Goal: Transaction & Acquisition: Purchase product/service

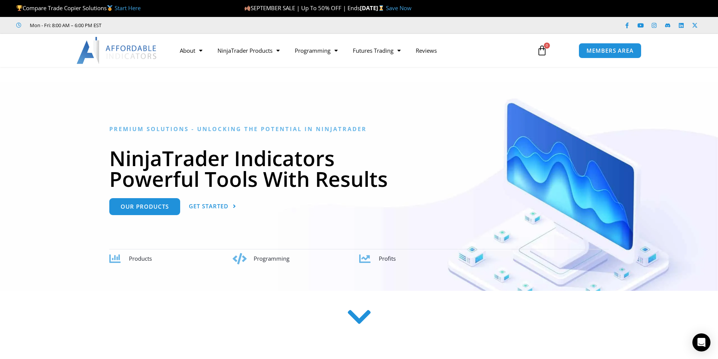
click at [129, 9] on link "Start Here" at bounding box center [128, 8] width 26 height 8
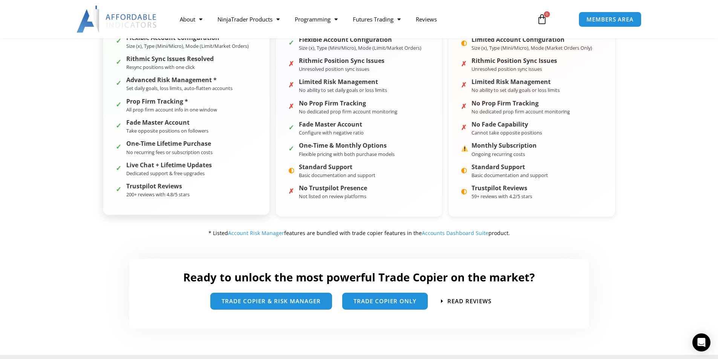
scroll to position [377, 0]
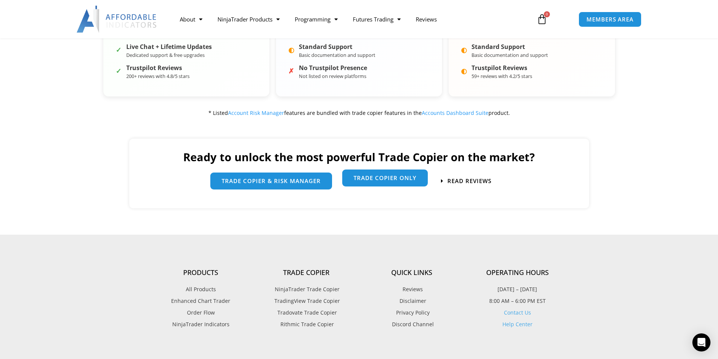
click at [376, 175] on span "Trade Copier Only" at bounding box center [385, 178] width 63 height 6
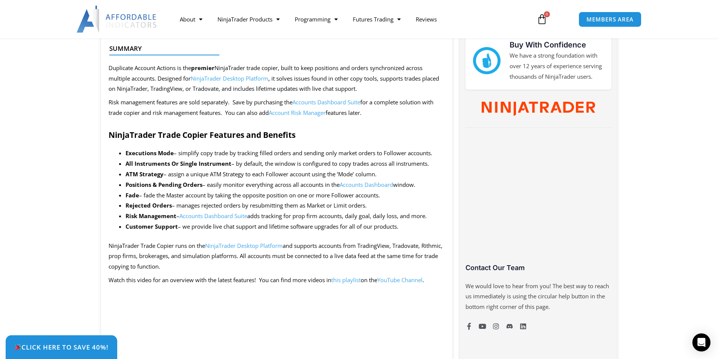
scroll to position [75, 0]
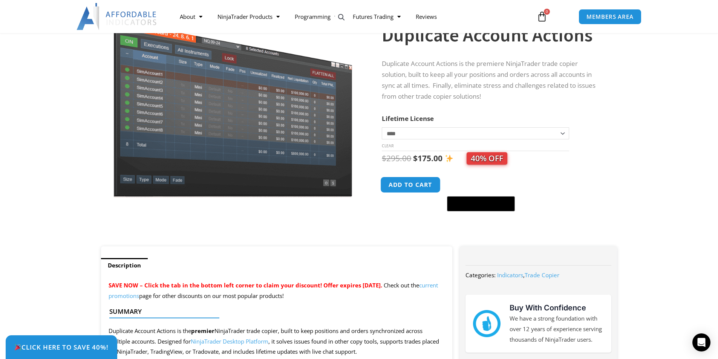
click at [411, 186] on button "Add to cart" at bounding box center [411, 185] width 60 height 16
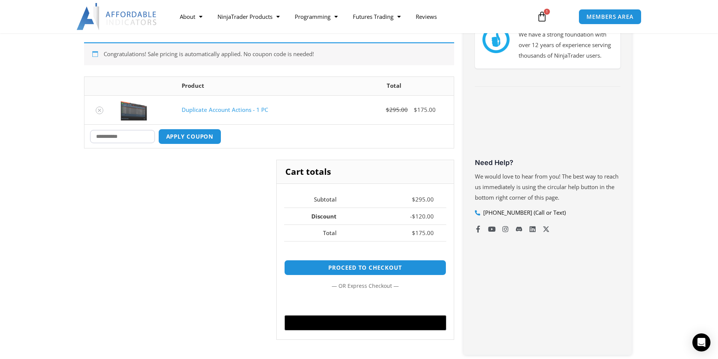
scroll to position [189, 0]
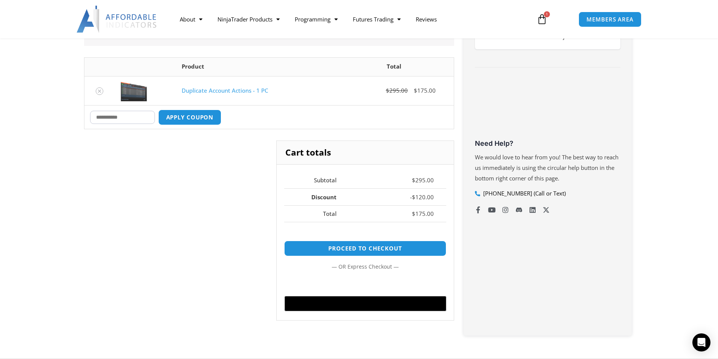
click at [136, 120] on input "Coupon:" at bounding box center [122, 117] width 65 height 13
click at [270, 19] on link "NinjaTrader Products" at bounding box center [248, 19] width 77 height 17
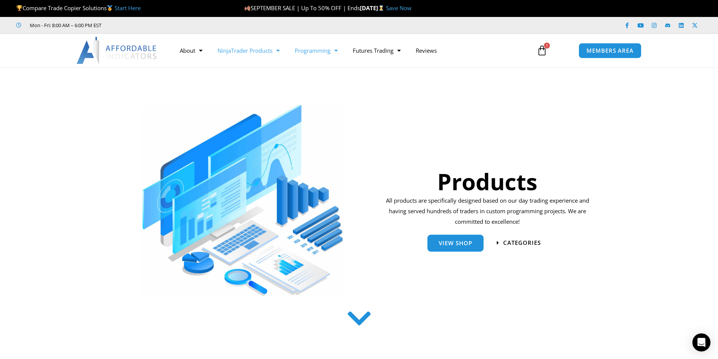
click at [333, 52] on span "Menu" at bounding box center [334, 50] width 7 height 13
click at [385, 52] on link "Futures Trading" at bounding box center [376, 50] width 63 height 17
click at [315, 49] on link "Programming" at bounding box center [316, 50] width 58 height 17
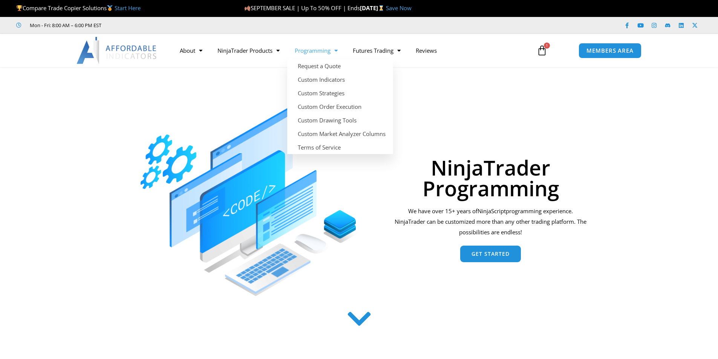
click at [334, 50] on span "Menu" at bounding box center [334, 50] width 7 height 13
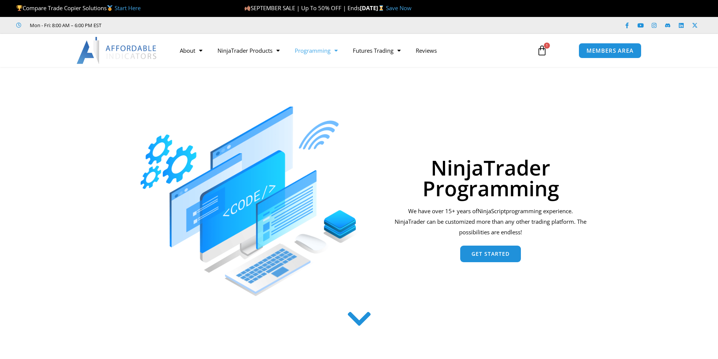
click at [338, 50] on span "Menu" at bounding box center [334, 50] width 7 height 13
click at [354, 328] on icon at bounding box center [359, 321] width 27 height 27
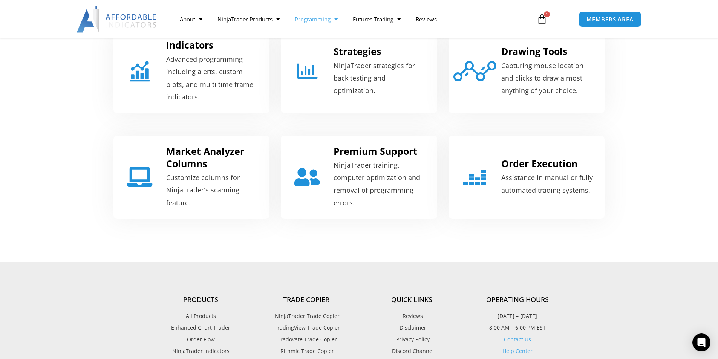
scroll to position [343, 0]
